Goal: Task Accomplishment & Management: Manage account settings

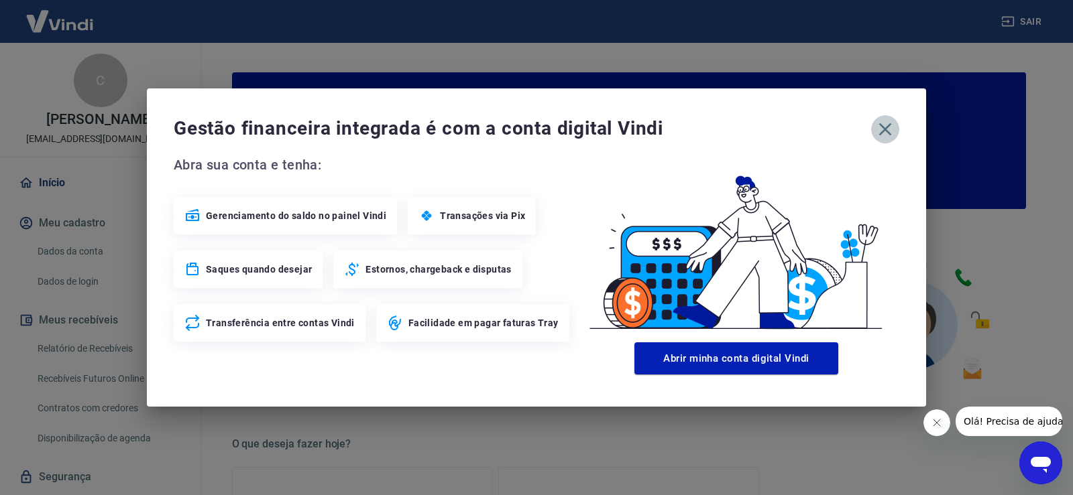
click at [888, 130] on icon "button" at bounding box center [884, 129] width 21 height 21
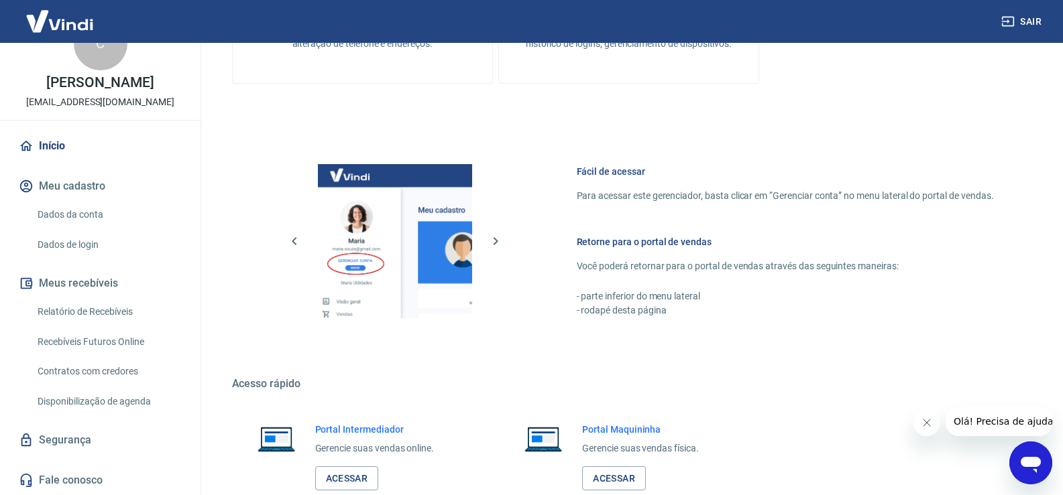
scroll to position [689, 0]
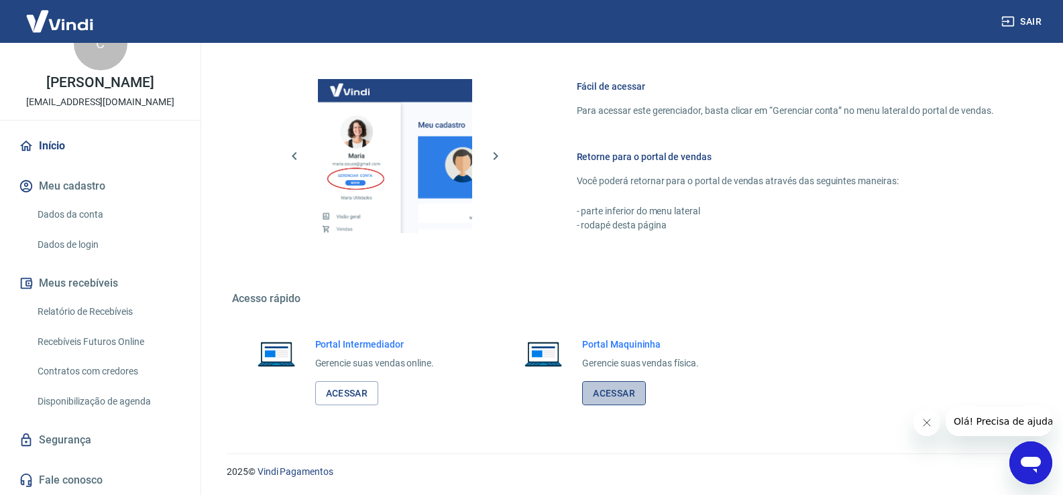
click at [617, 384] on link "Acessar" at bounding box center [614, 394] width 64 height 25
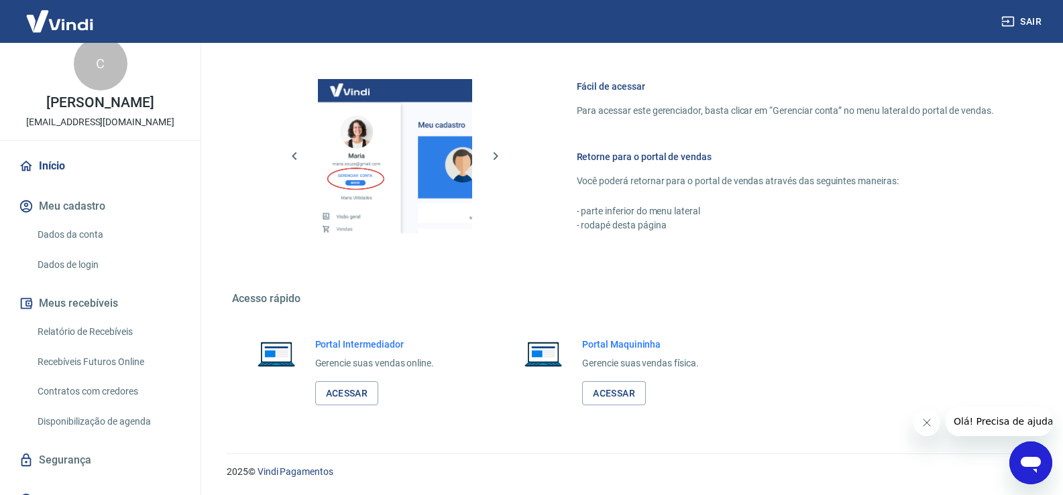
scroll to position [0, 0]
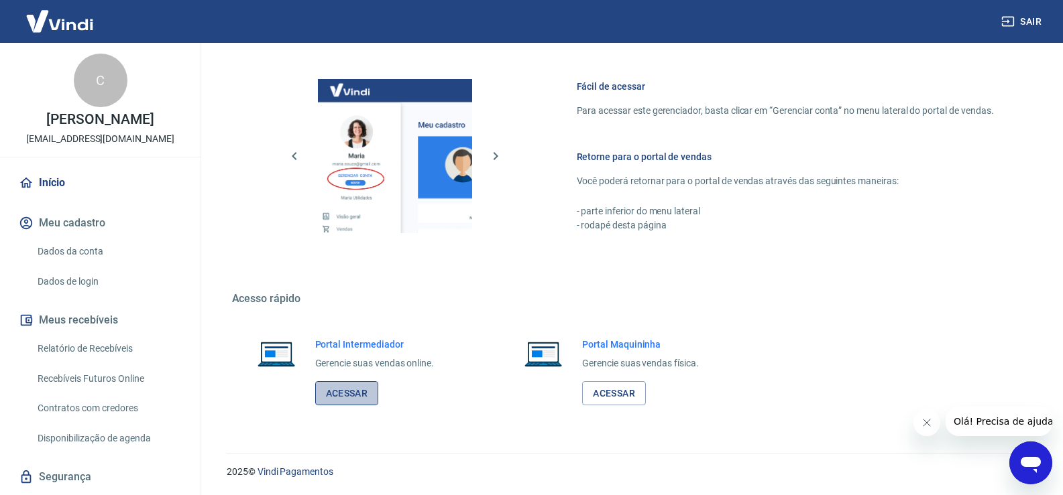
click at [365, 392] on link "Acessar" at bounding box center [347, 394] width 64 height 25
